Goal: Task Accomplishment & Management: Use online tool/utility

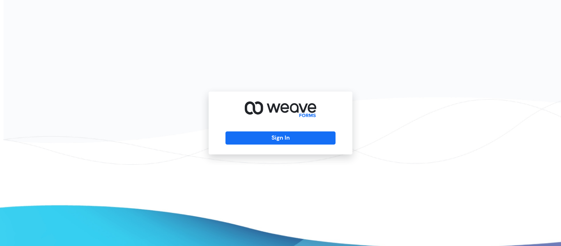
click at [242, 150] on div "Sign In" at bounding box center [281, 123] width 144 height 63
click at [239, 151] on div "Sign In" at bounding box center [281, 123] width 144 height 63
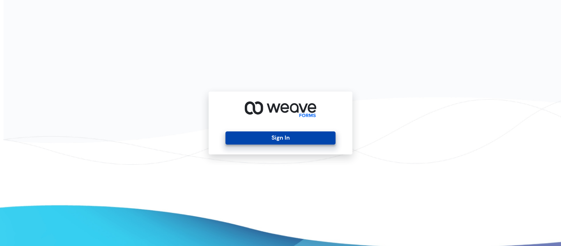
click at [242, 143] on button "Sign In" at bounding box center [281, 137] width 110 height 13
